Goal: Information Seeking & Learning: Learn about a topic

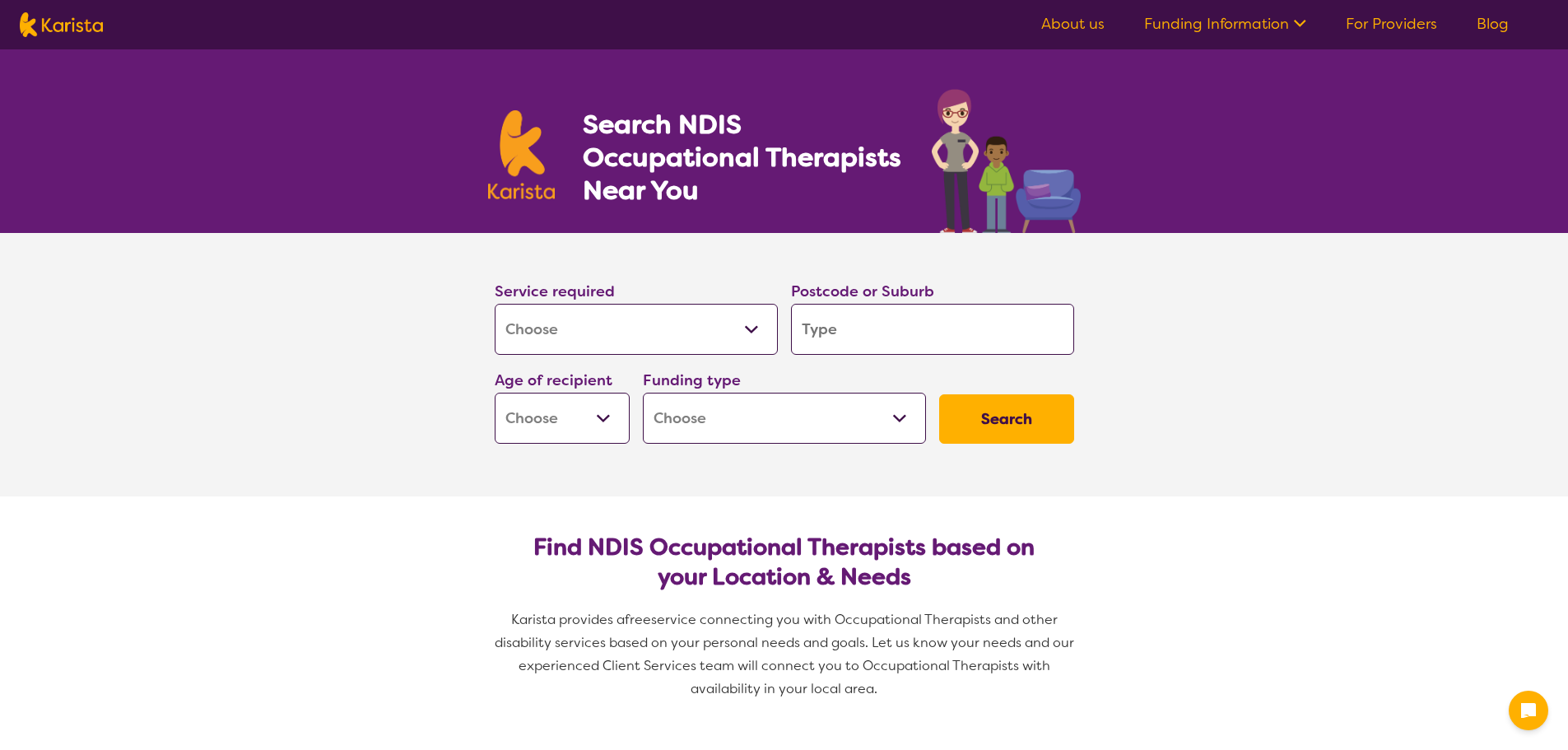
select select "[MEDICAL_DATA]"
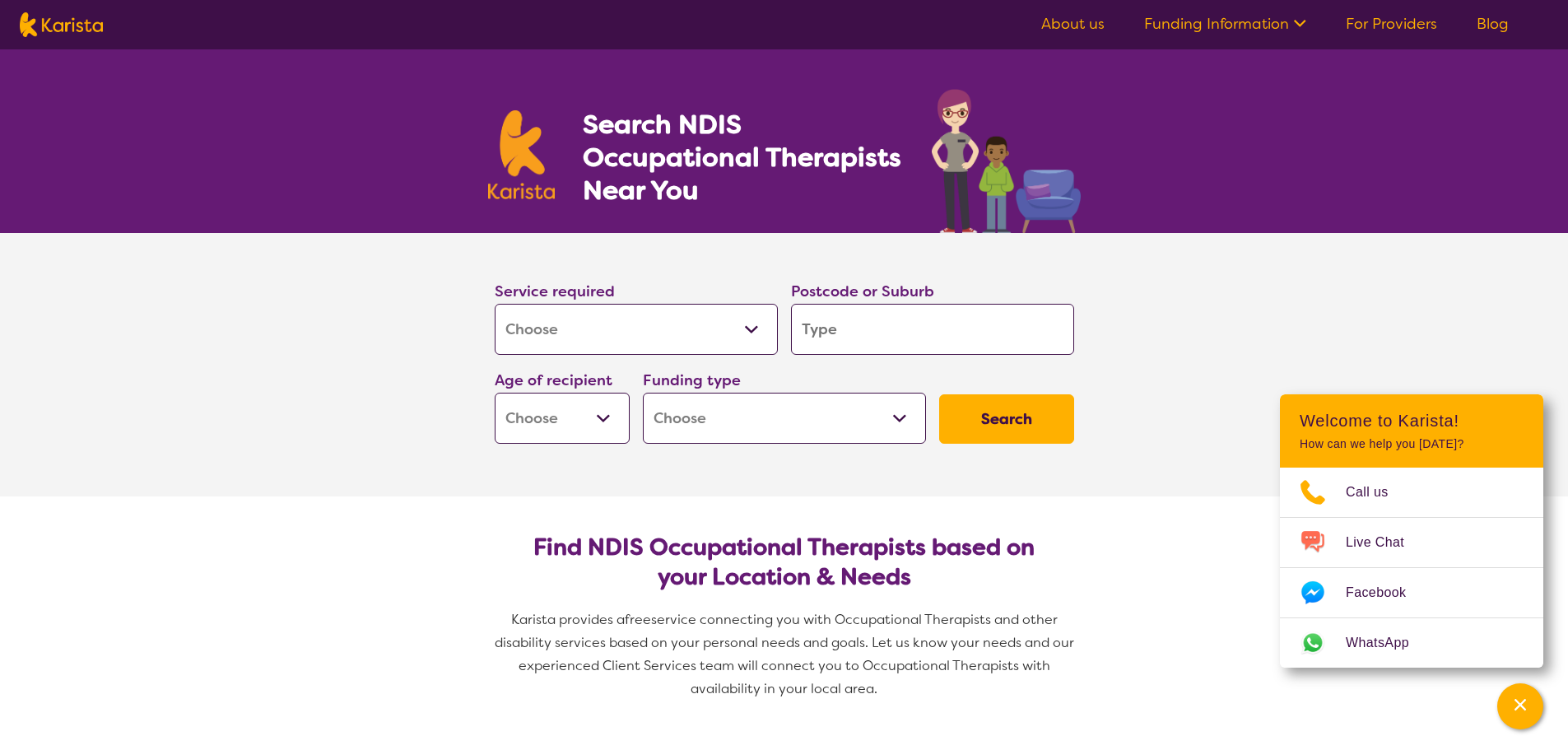
drag, startPoint x: 844, startPoint y: 337, endPoint x: 916, endPoint y: 346, distance: 72.6
click at [844, 337] on input "search" at bounding box center [932, 329] width 283 height 51
type input "e"
type input "el"
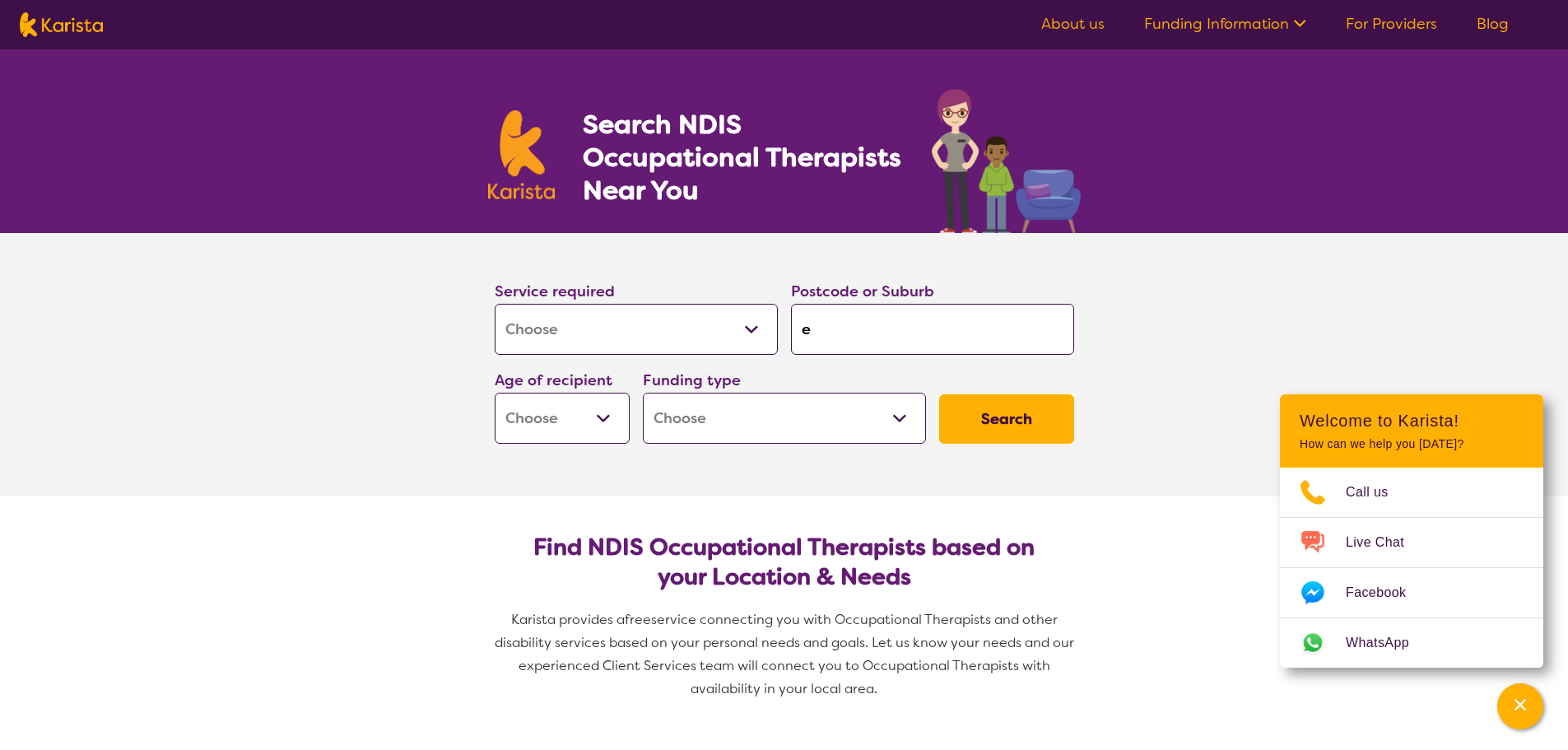
type input "el"
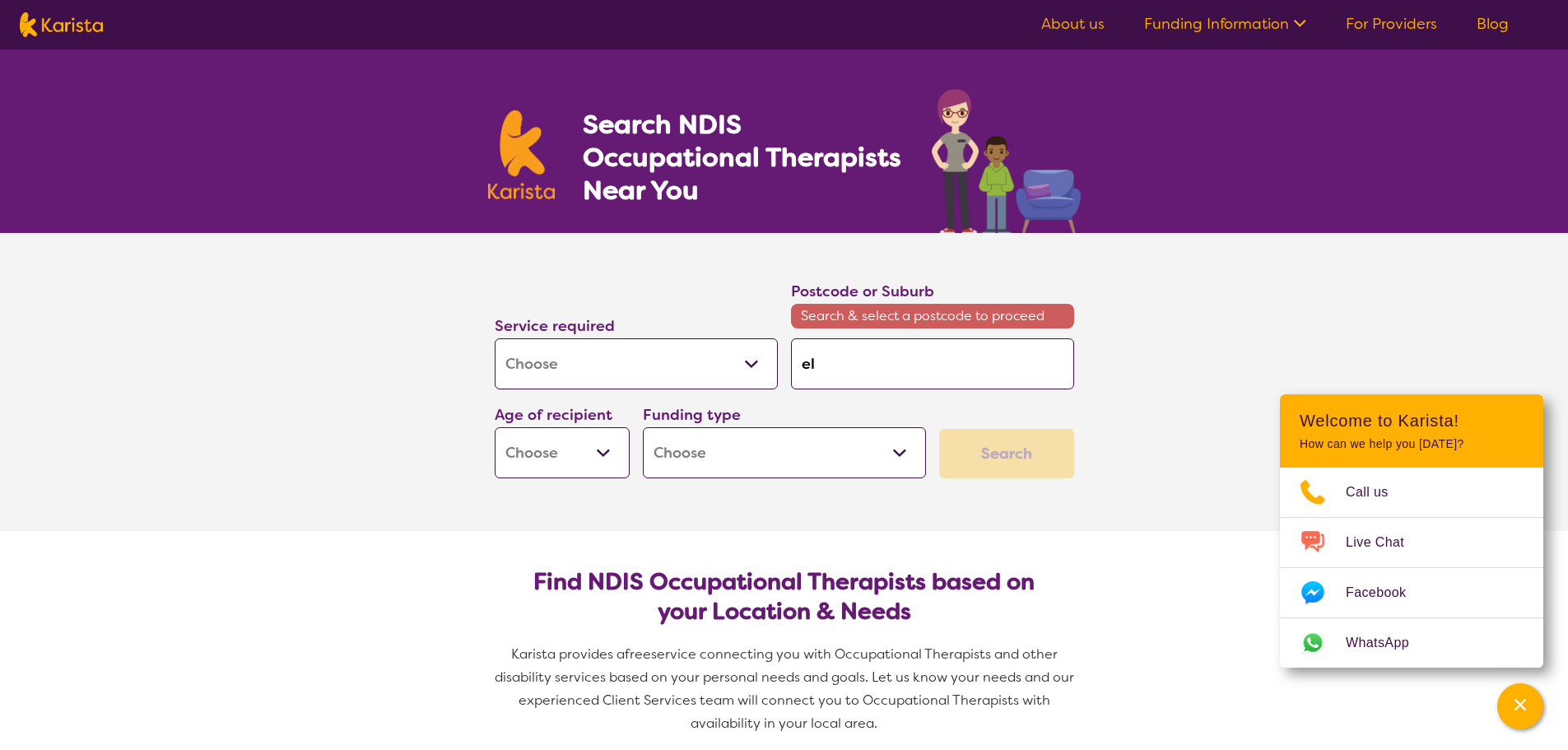
type input "eli"
type input "eliz"
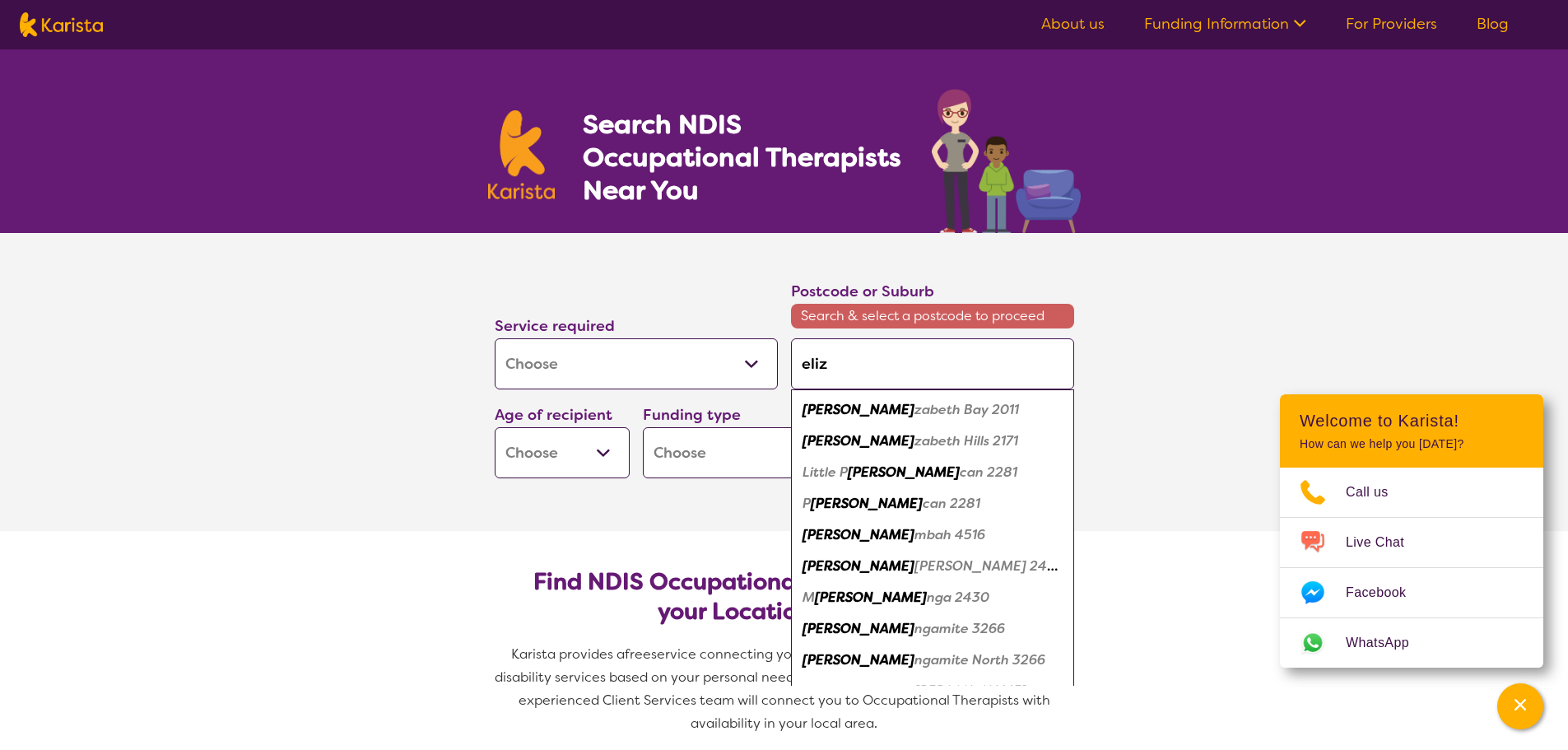
type input "eliza"
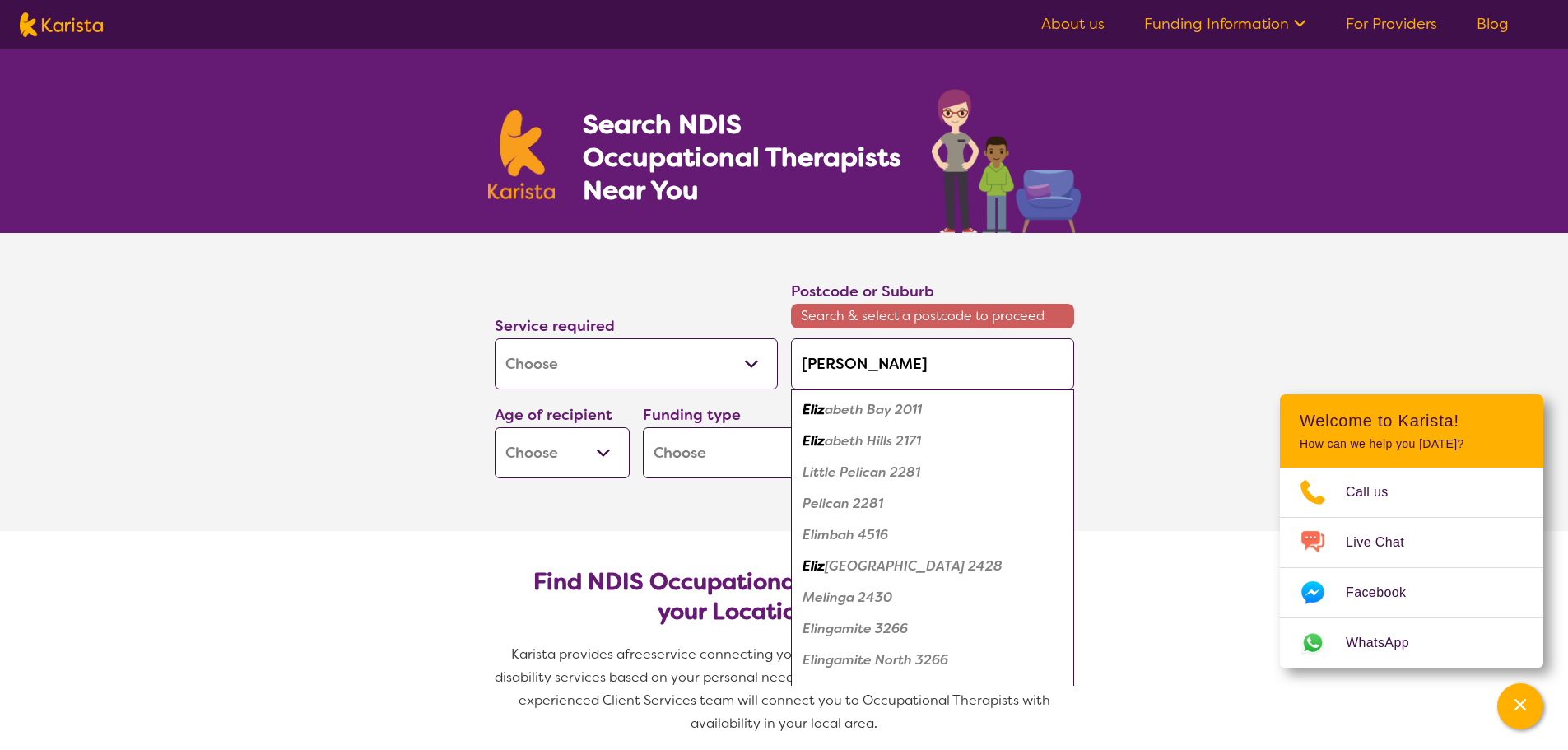
type input "elizab"
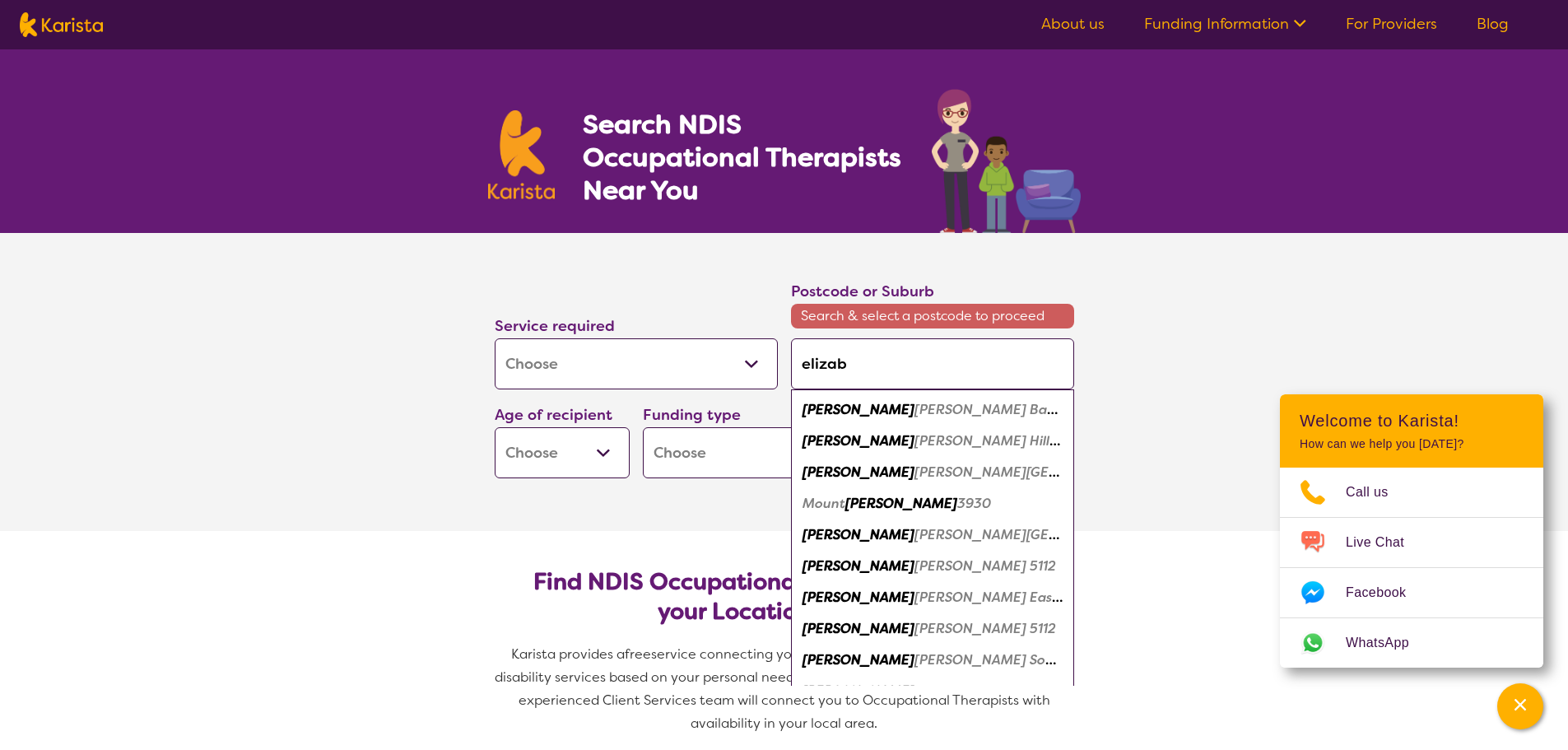
type input "elizabe"
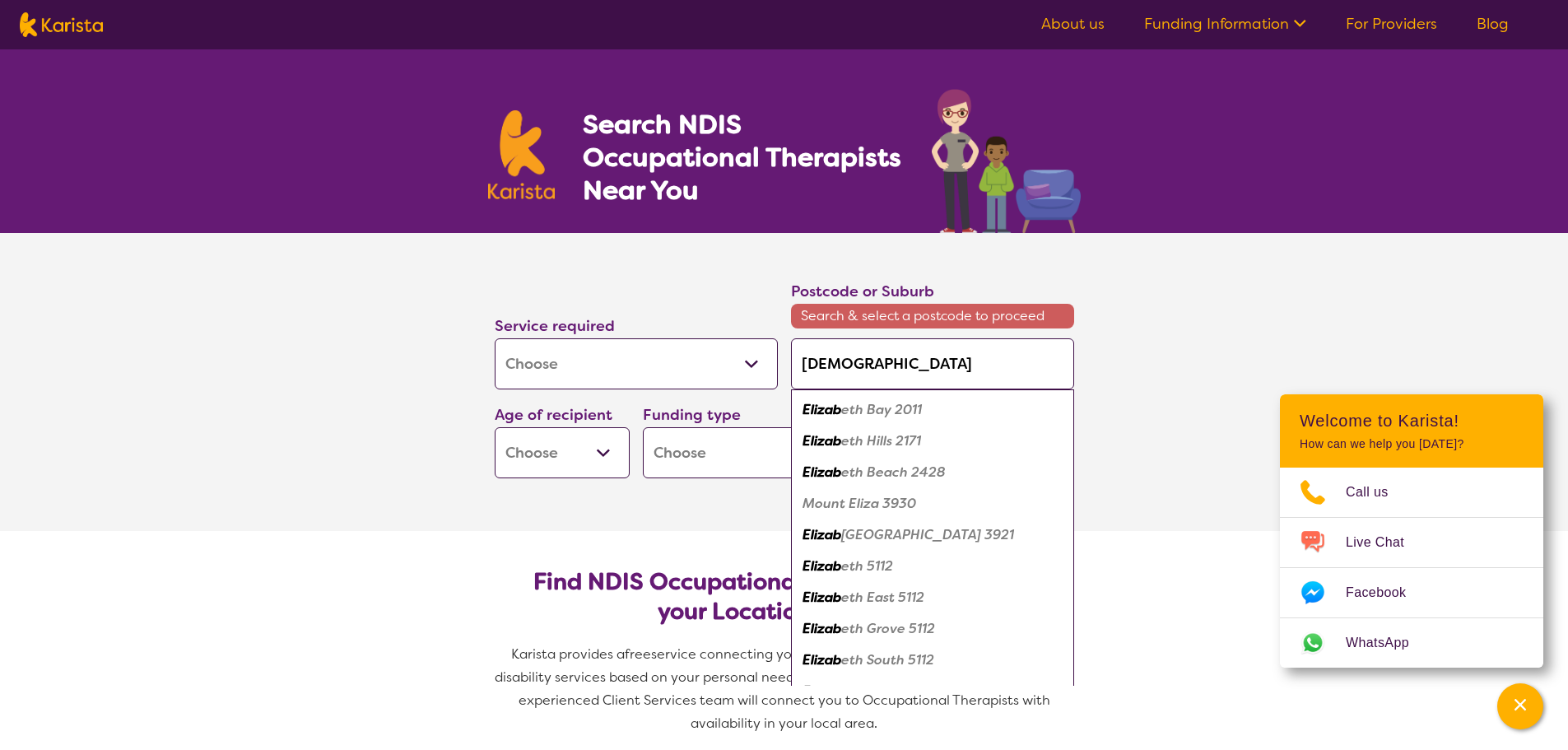
type input "elizabet"
type input "elizabeth"
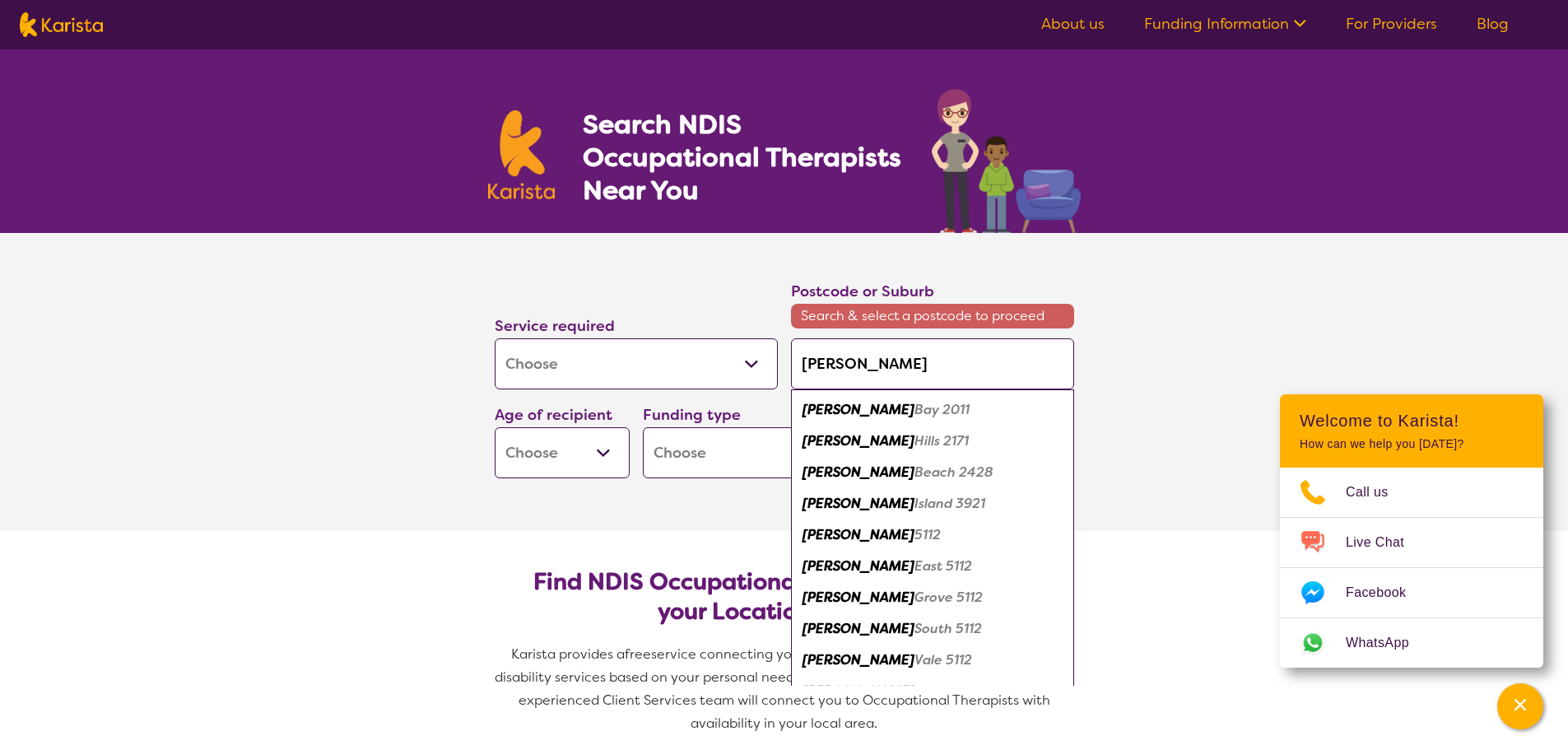
click at [857, 532] on em "Elizabeth" at bounding box center [858, 534] width 112 height 17
type input "5112"
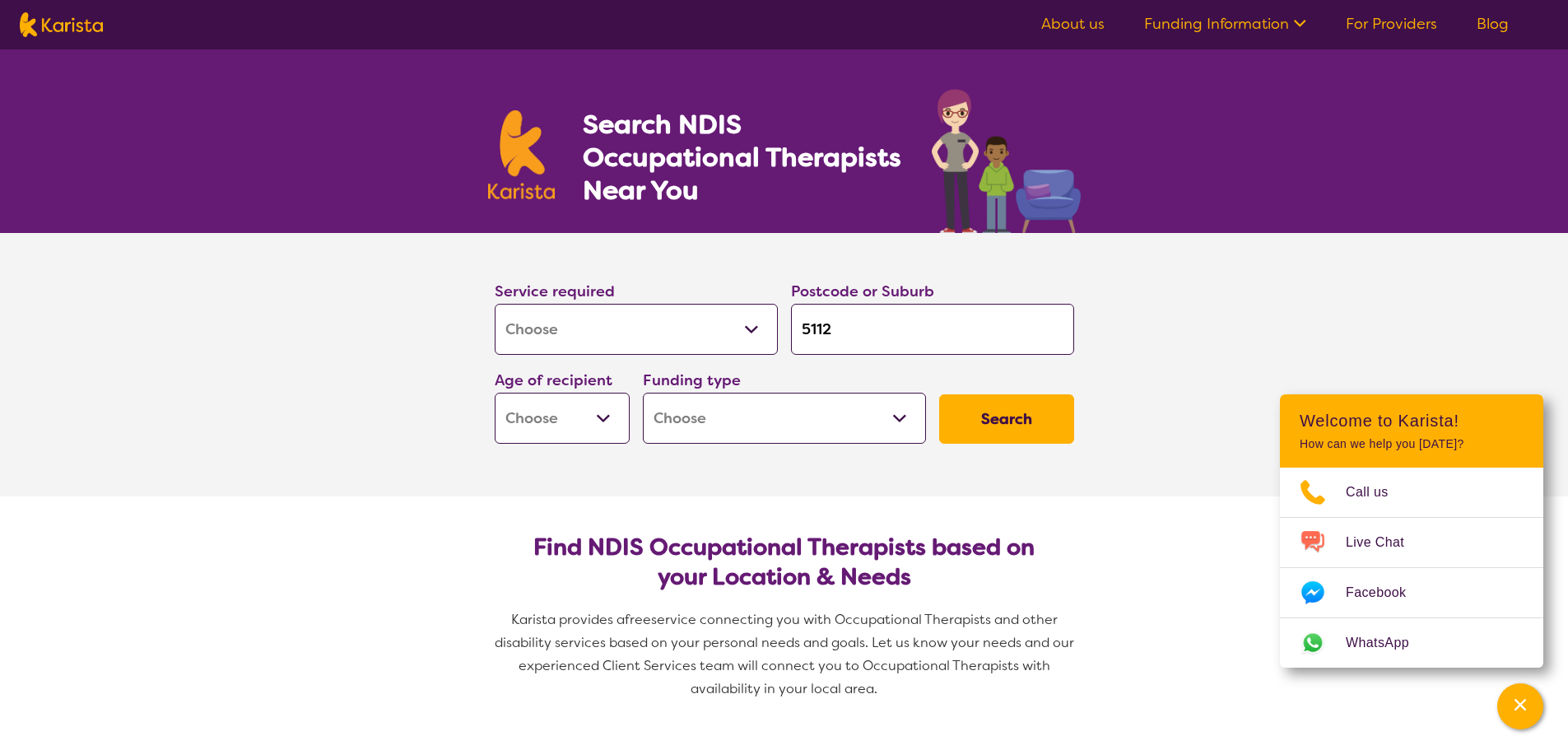
click at [608, 417] on select "Early Childhood - 0 to 9 Child - 10 to 11 Adolescent - 12 to 17 Adult - 18 to 6…" at bounding box center [562, 418] width 135 height 51
select select "AG"
click at [494, 393] on select "Early Childhood - 0 to 9 Child - 10 to 11 Adolescent - 12 to 17 Adult - 18 to 6…" at bounding box center [562, 418] width 135 height 51
select select "AG"
click at [893, 413] on select "Home Care Package (HCP) National Disability Insurance Scheme (NDIS) I don't know" at bounding box center [784, 418] width 283 height 51
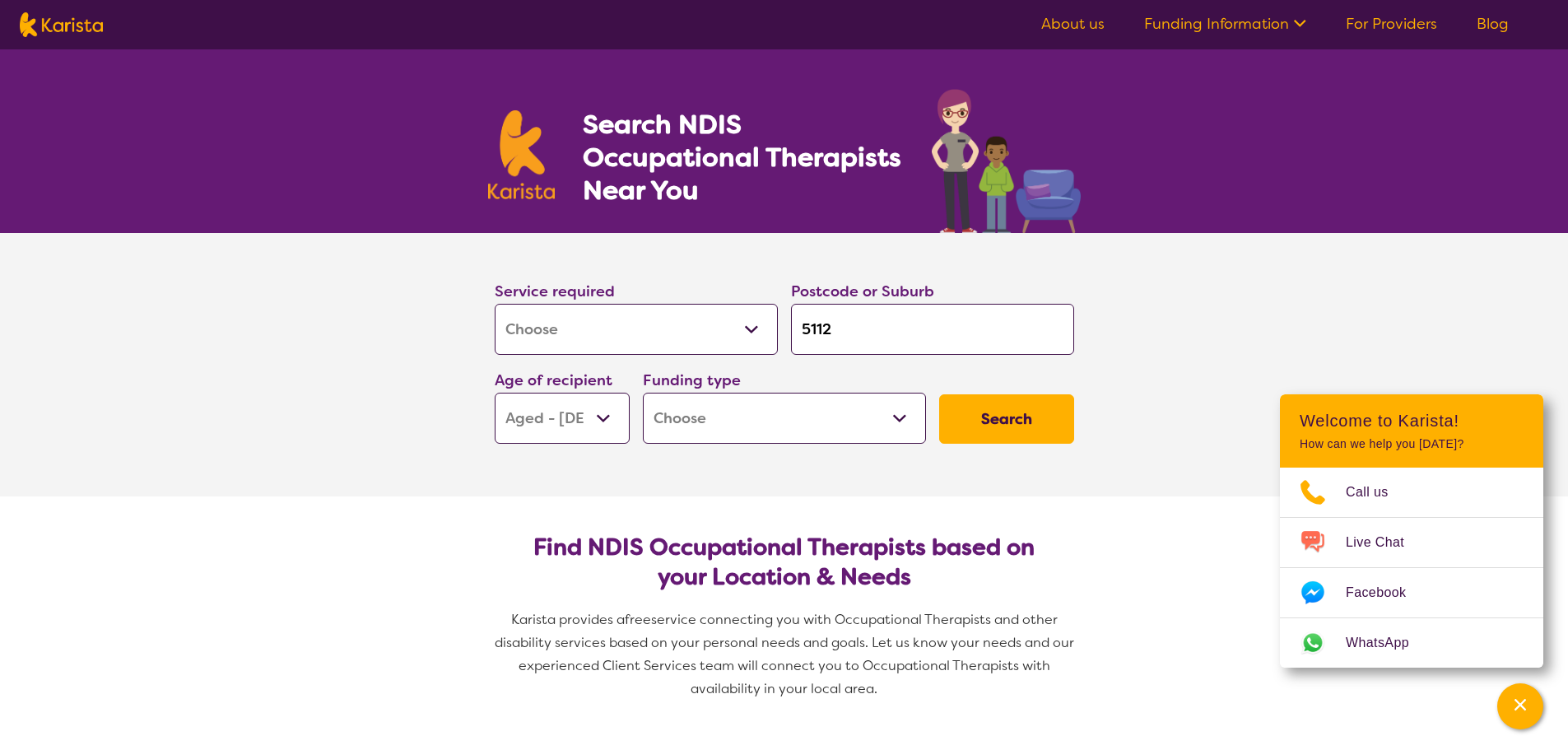
select select "i-don-t-know"
click at [643, 393] on select "Home Care Package (HCP) National Disability Insurance Scheme (NDIS) I don't know" at bounding box center [784, 418] width 283 height 51
select select "i-don-t-know"
click at [1024, 408] on button "Search" at bounding box center [1007, 419] width 135 height 50
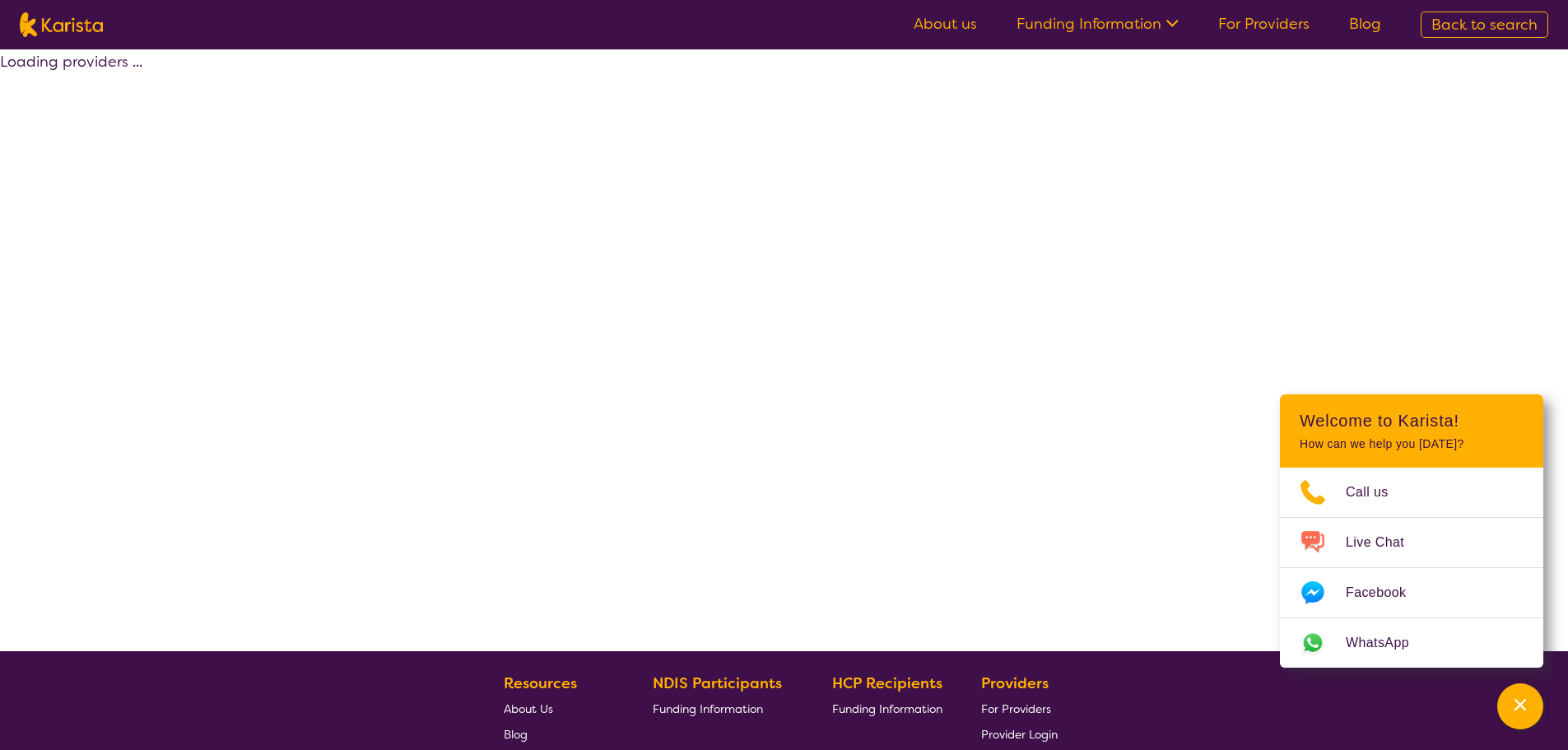
select select "[MEDICAL_DATA]"
select select "AG"
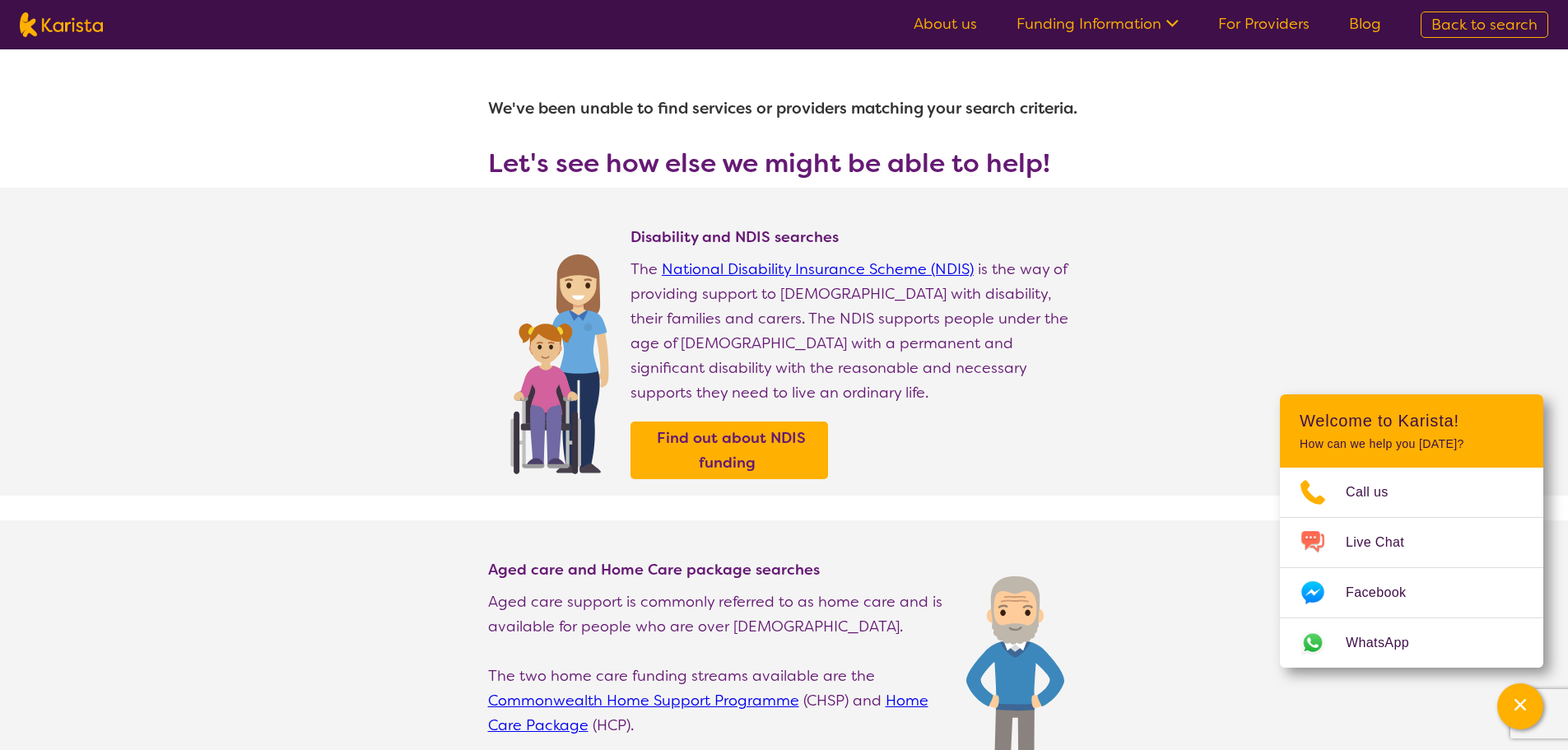
click at [1099, 18] on link "Funding Information" at bounding box center [1098, 24] width 162 height 20
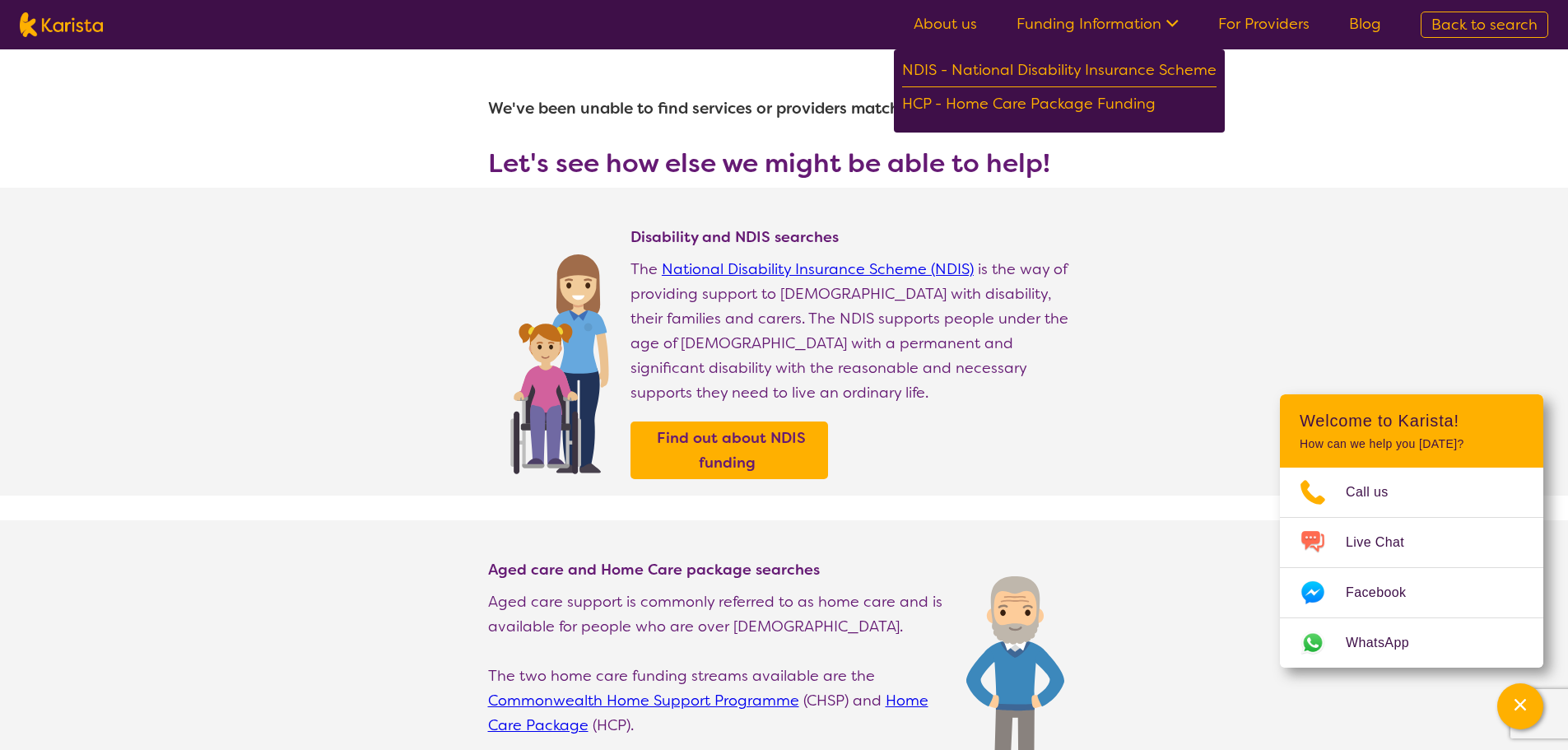
click at [1099, 18] on link "Funding Information" at bounding box center [1098, 24] width 162 height 20
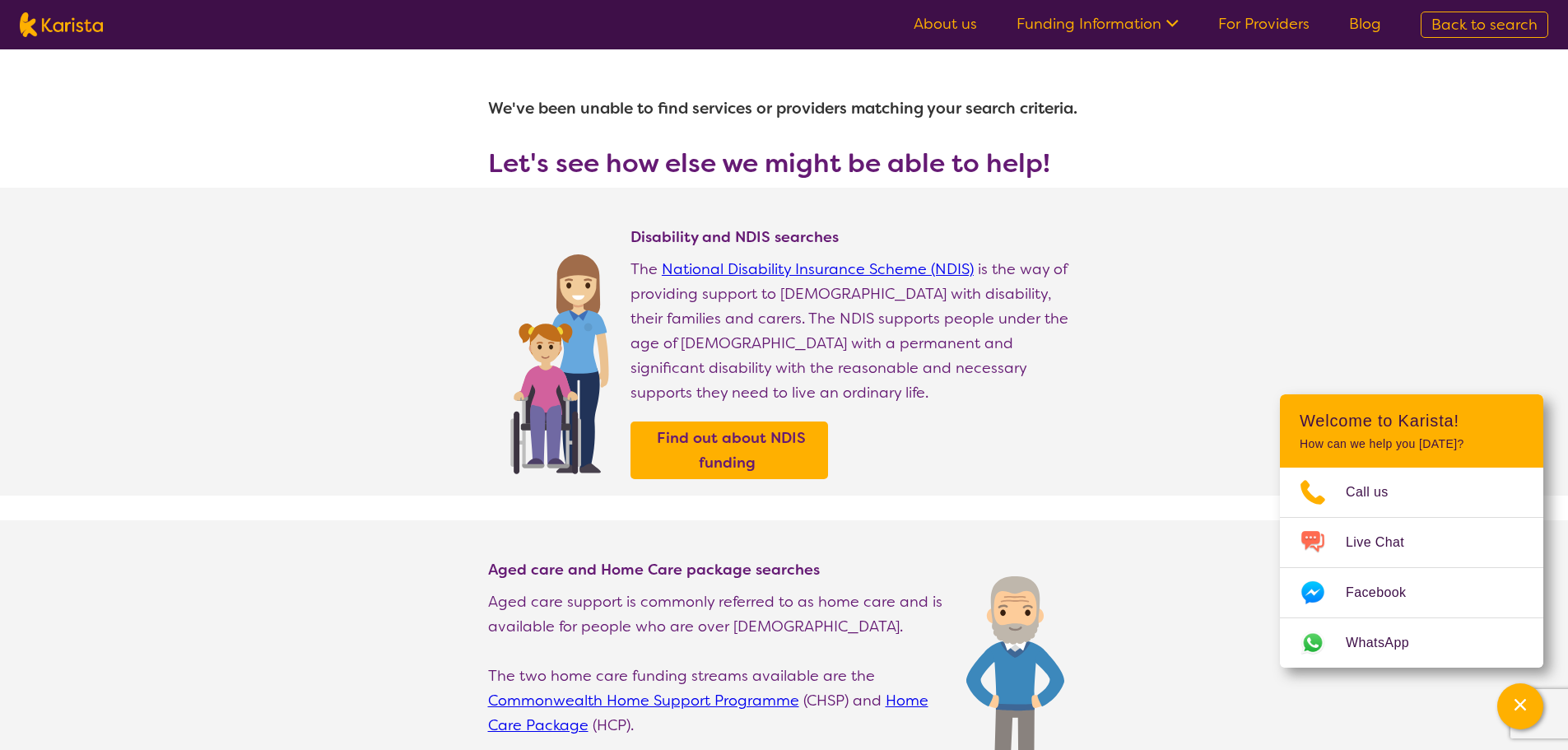
click at [1254, 21] on link "For Providers" at bounding box center [1263, 24] width 92 height 20
click at [975, 23] on link "About us" at bounding box center [945, 24] width 64 height 20
select select "[MEDICAL_DATA]"
select select "AG"
select select "i-don-t-know"
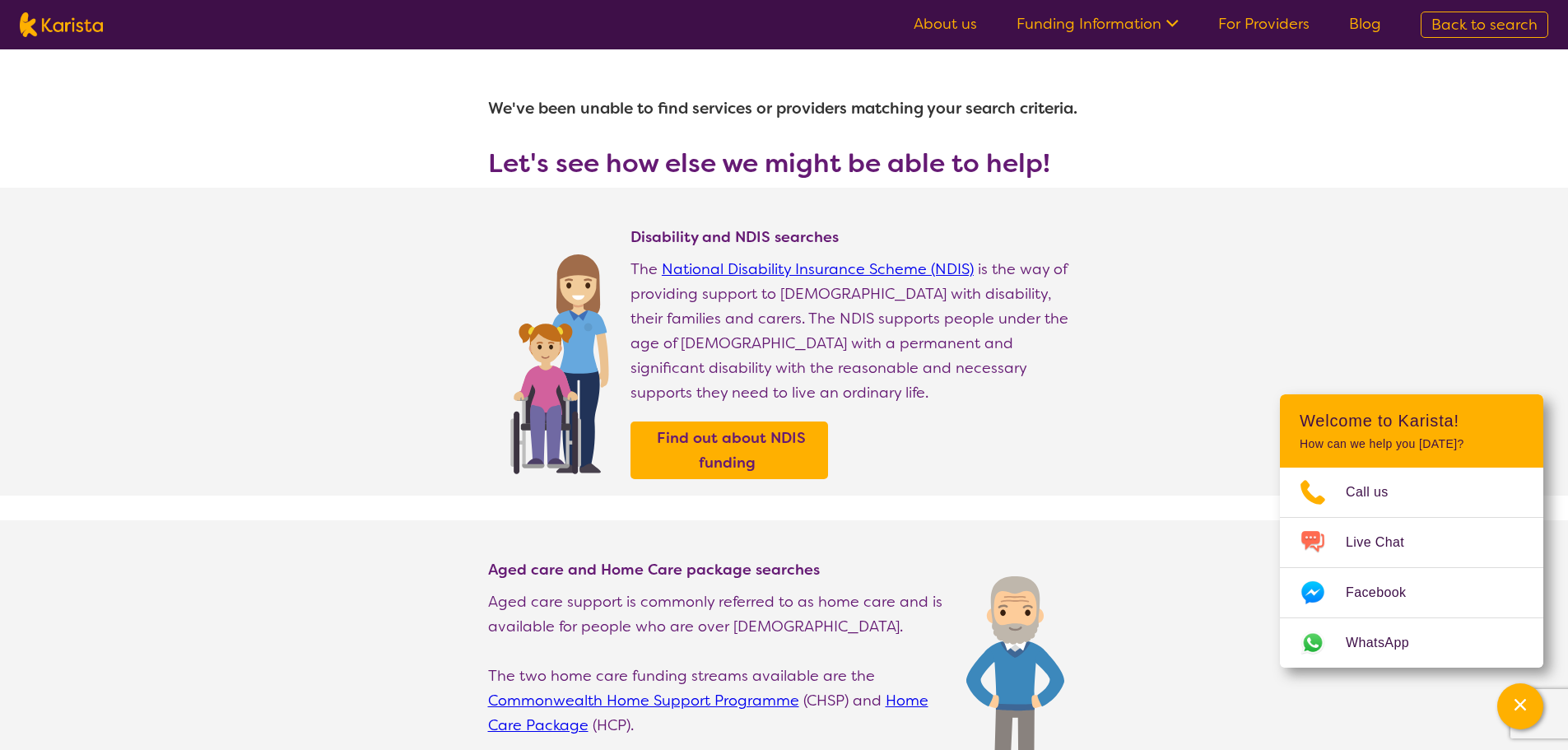
select select "[MEDICAL_DATA]"
select select "AG"
select select "i-don-t-know"
